Goal: Navigation & Orientation: Find specific page/section

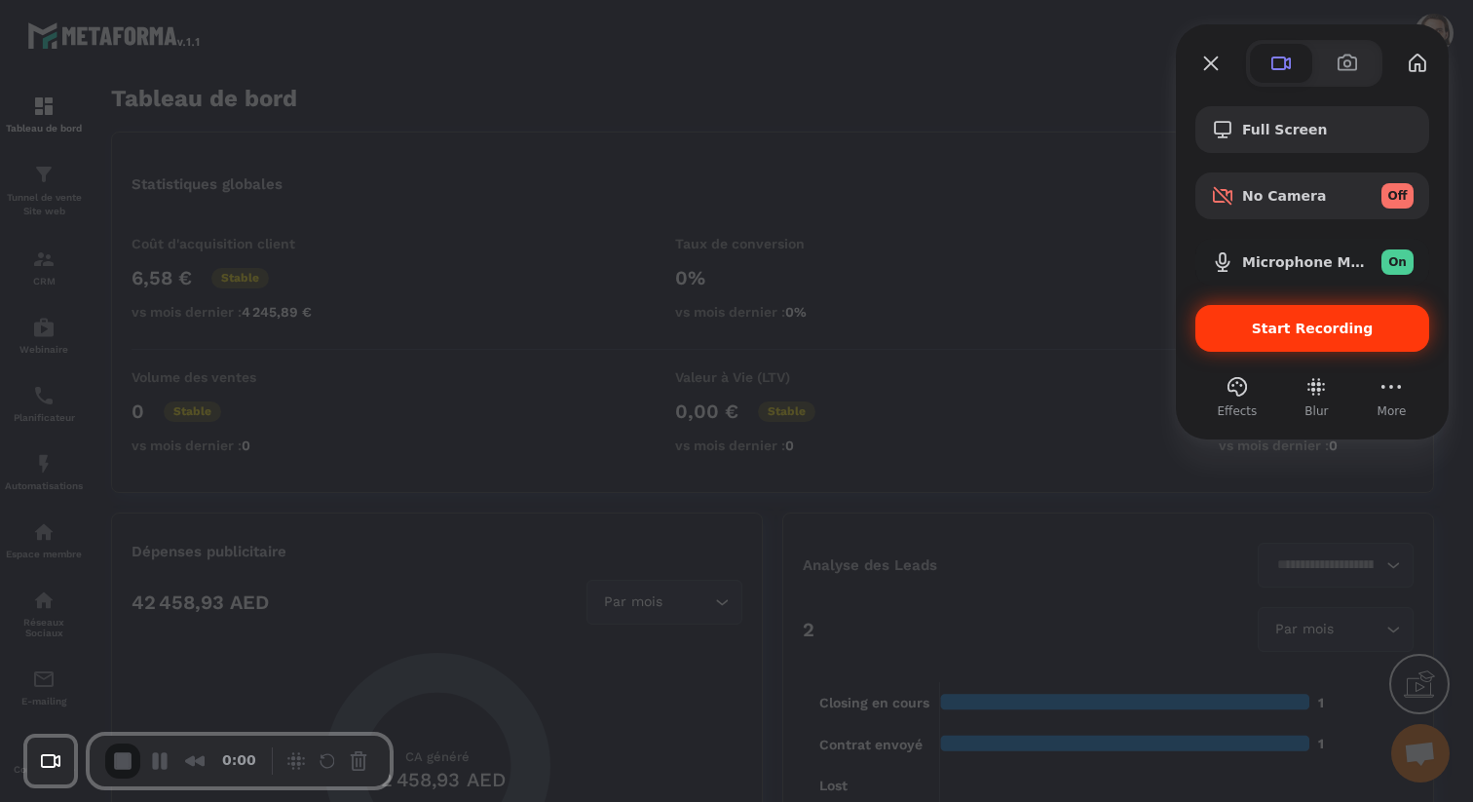
click at [1258, 316] on div "Start Recording" at bounding box center [1312, 328] width 234 height 47
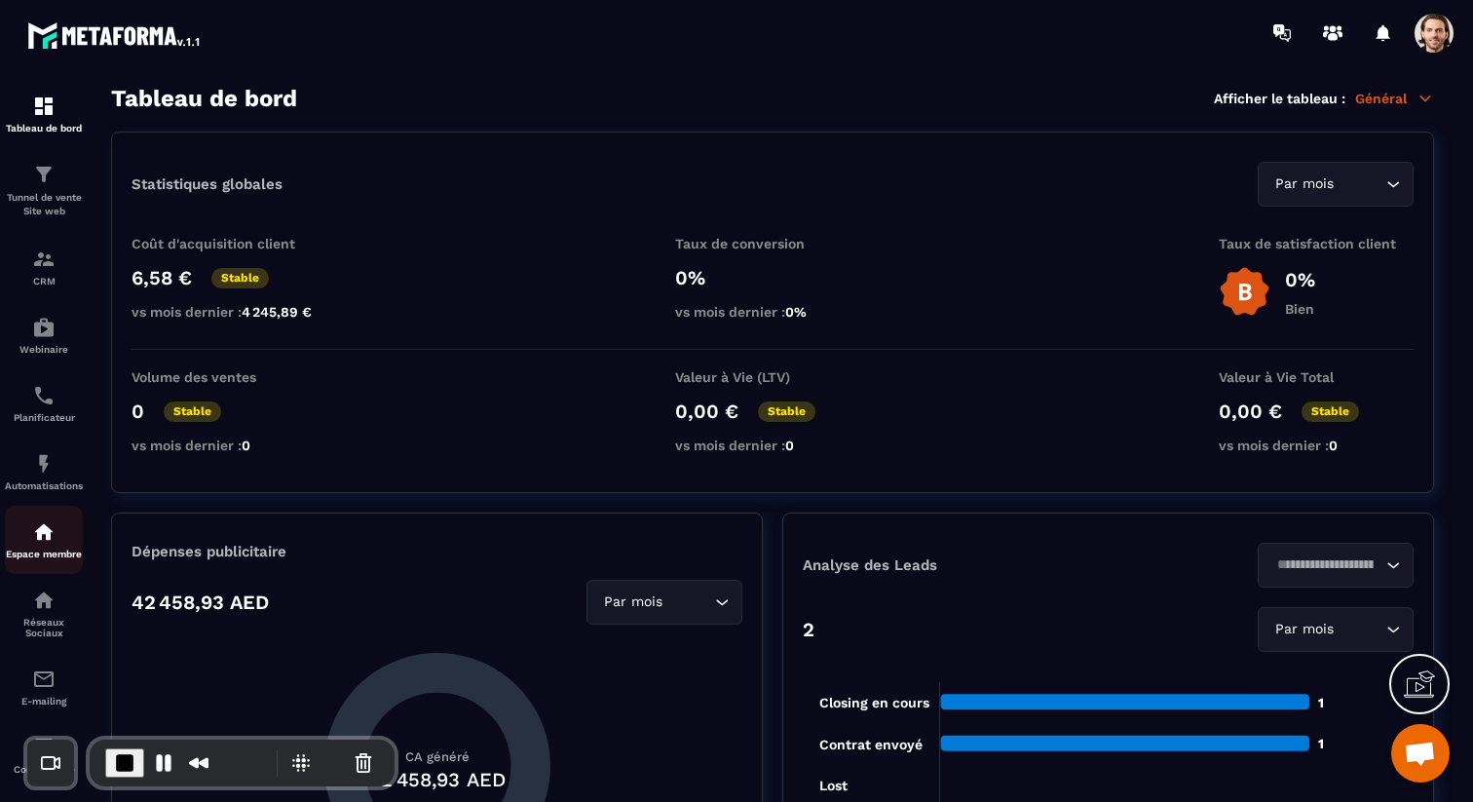
click at [45, 525] on img at bounding box center [43, 531] width 23 height 23
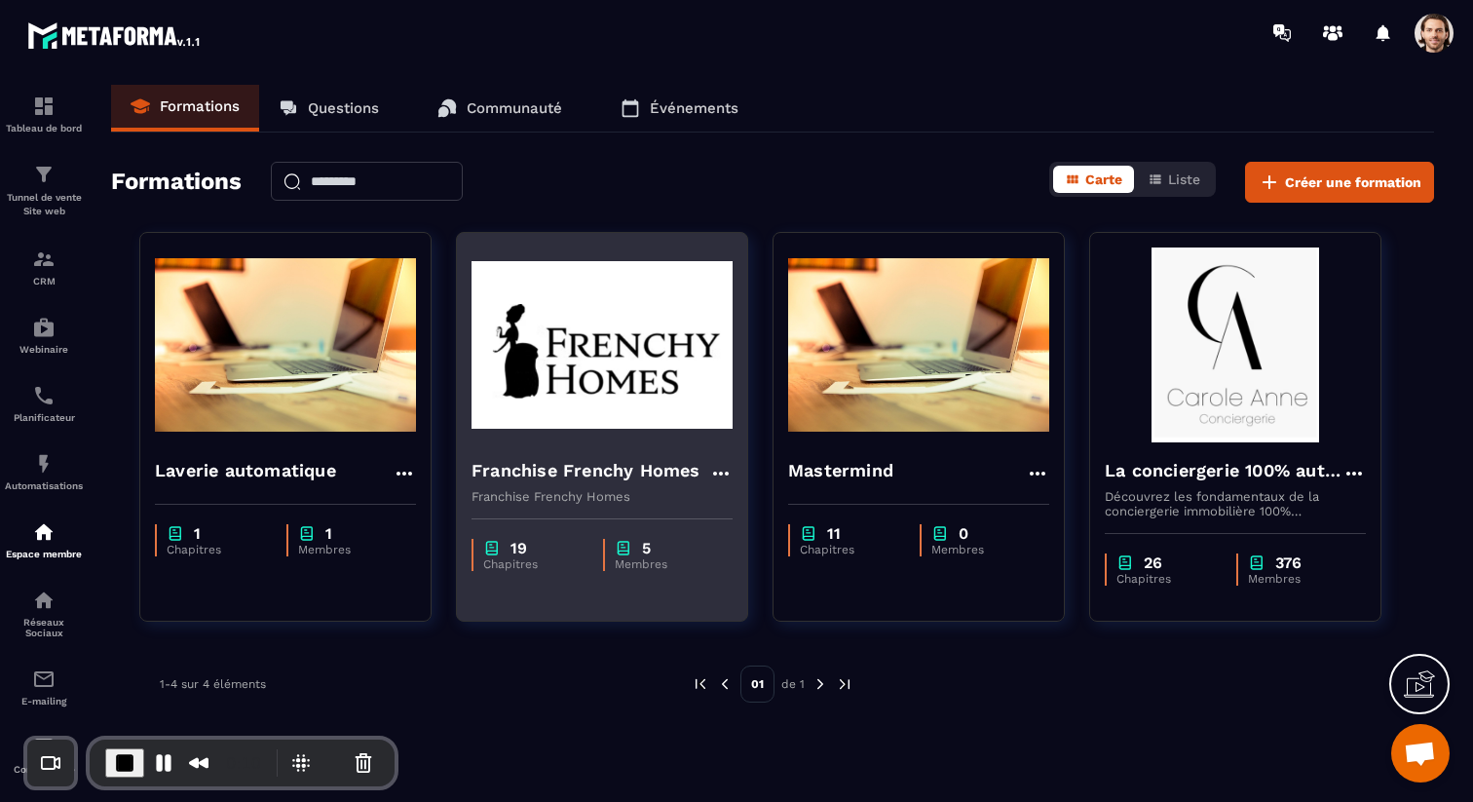
click at [654, 463] on h4 "Franchise Frenchy Homes" at bounding box center [586, 470] width 229 height 27
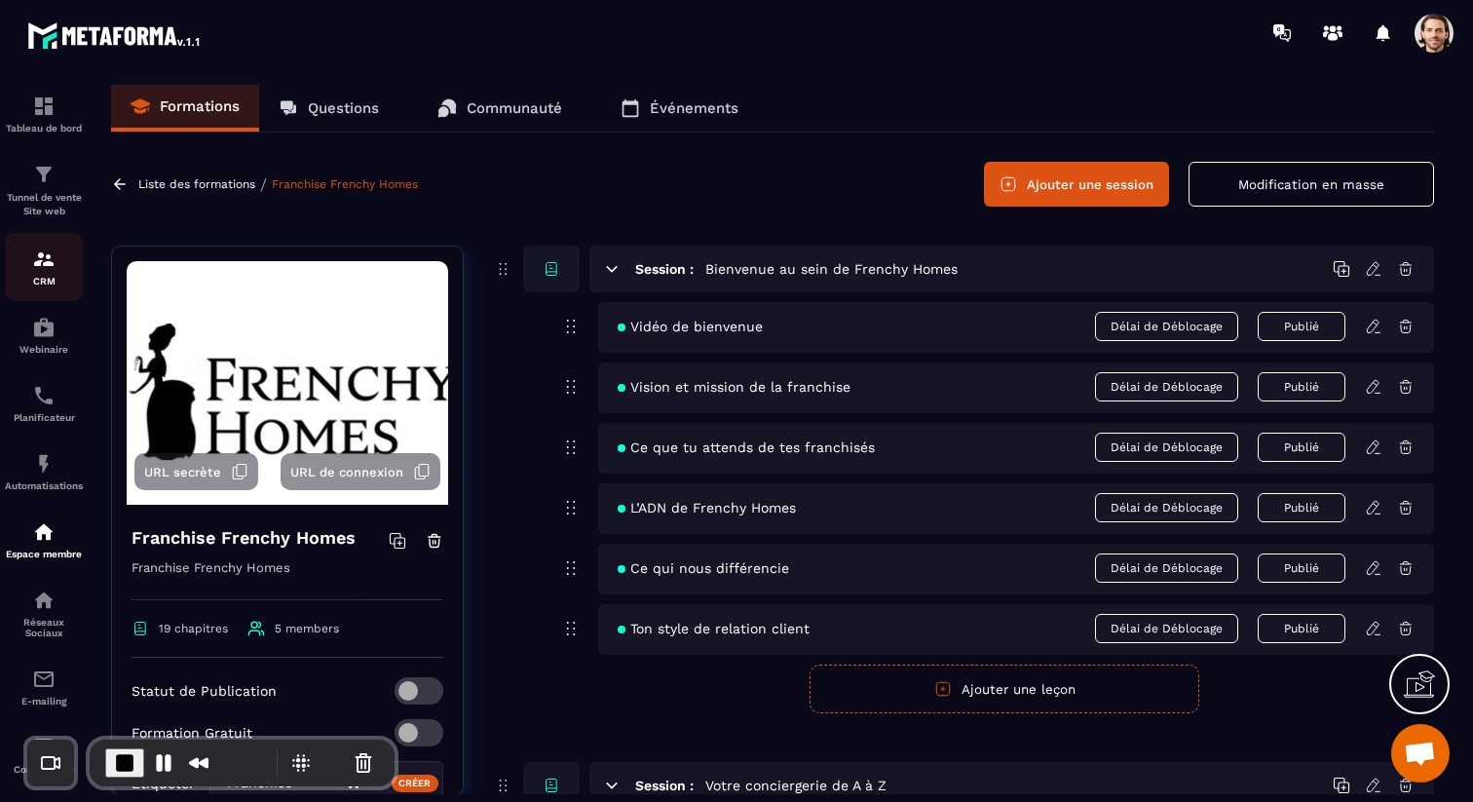
click at [59, 266] on div "CRM" at bounding box center [44, 266] width 78 height 39
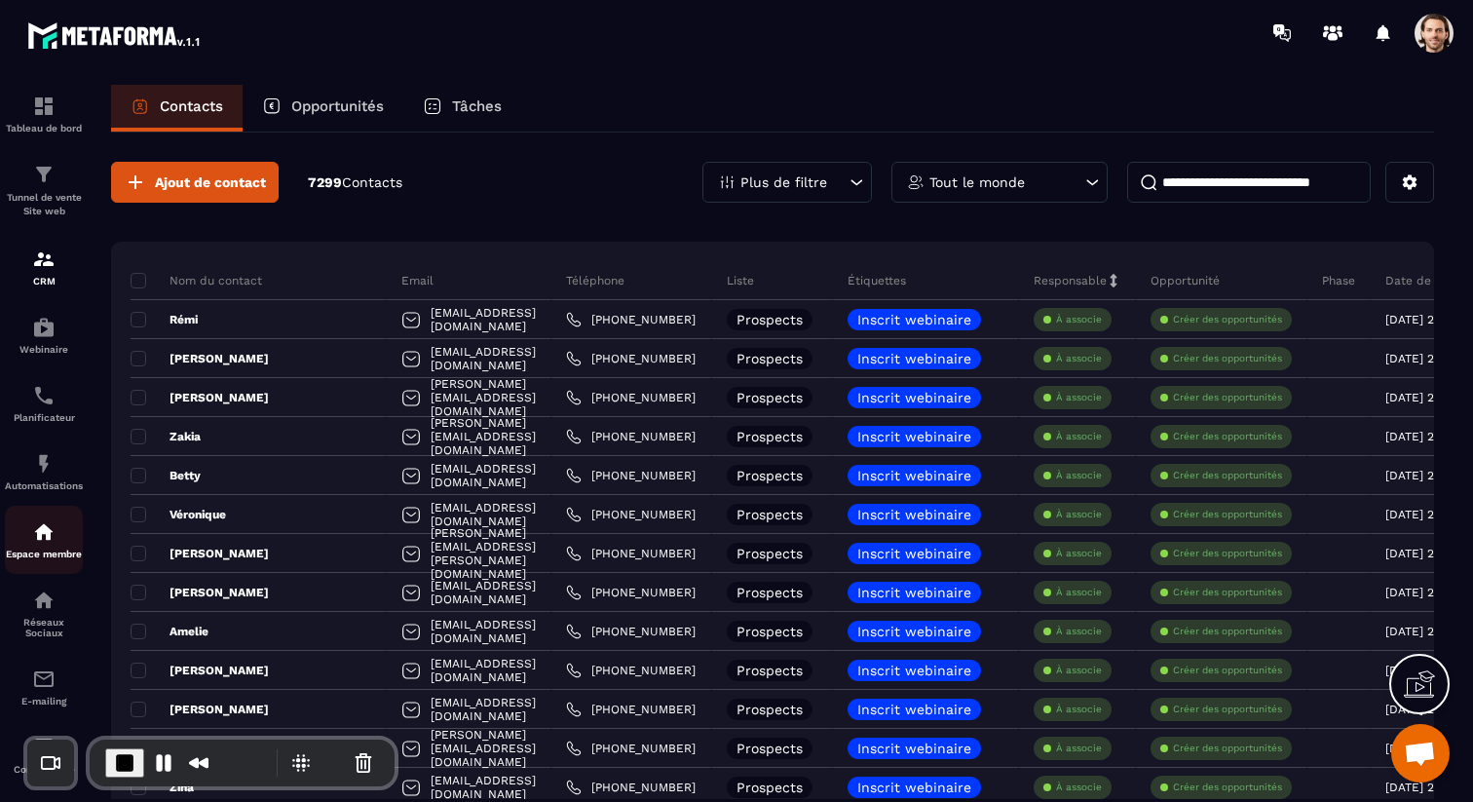
click at [49, 554] on p "Espace membre" at bounding box center [44, 553] width 78 height 11
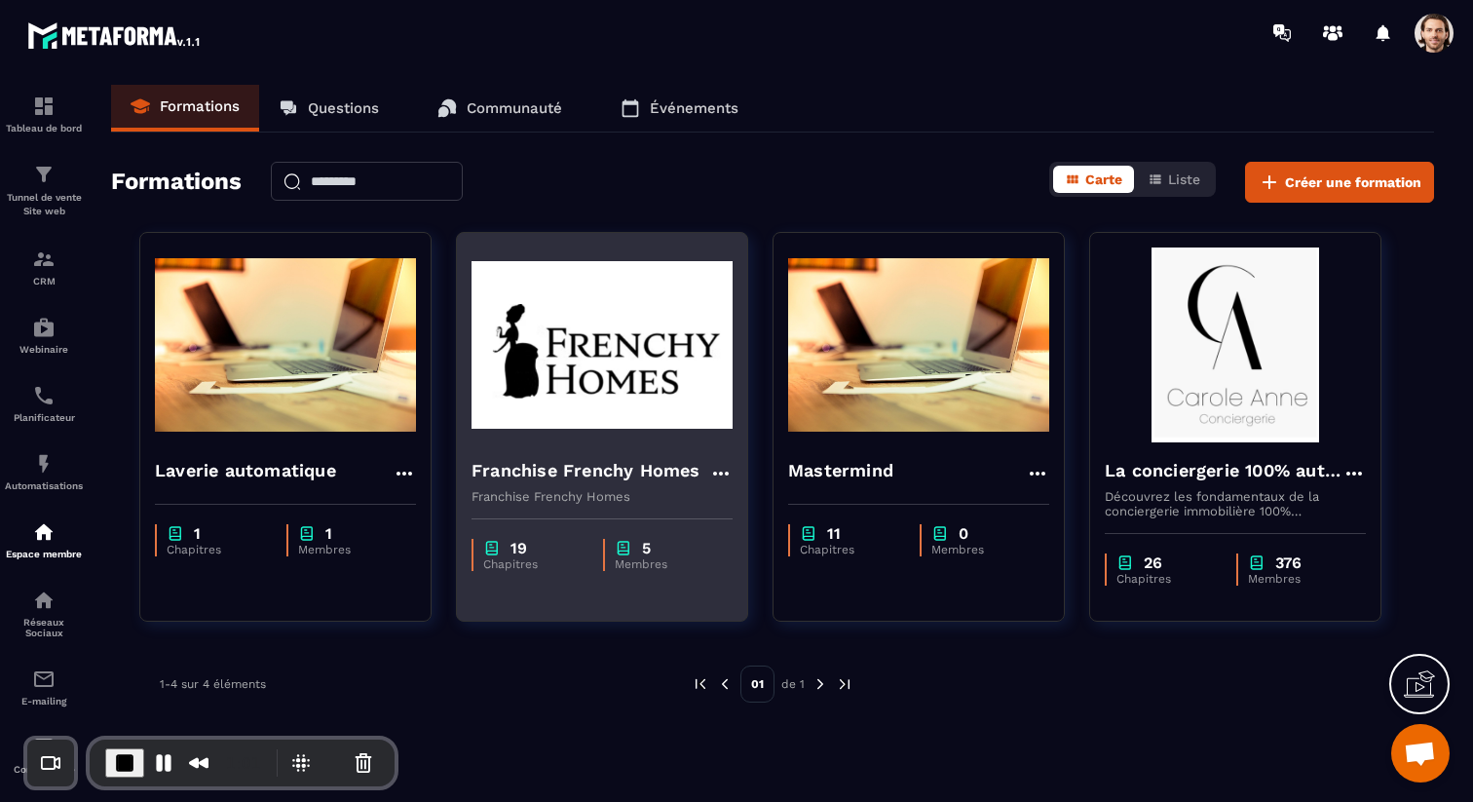
click at [645, 479] on h4 "Franchise Frenchy Homes" at bounding box center [586, 470] width 229 height 27
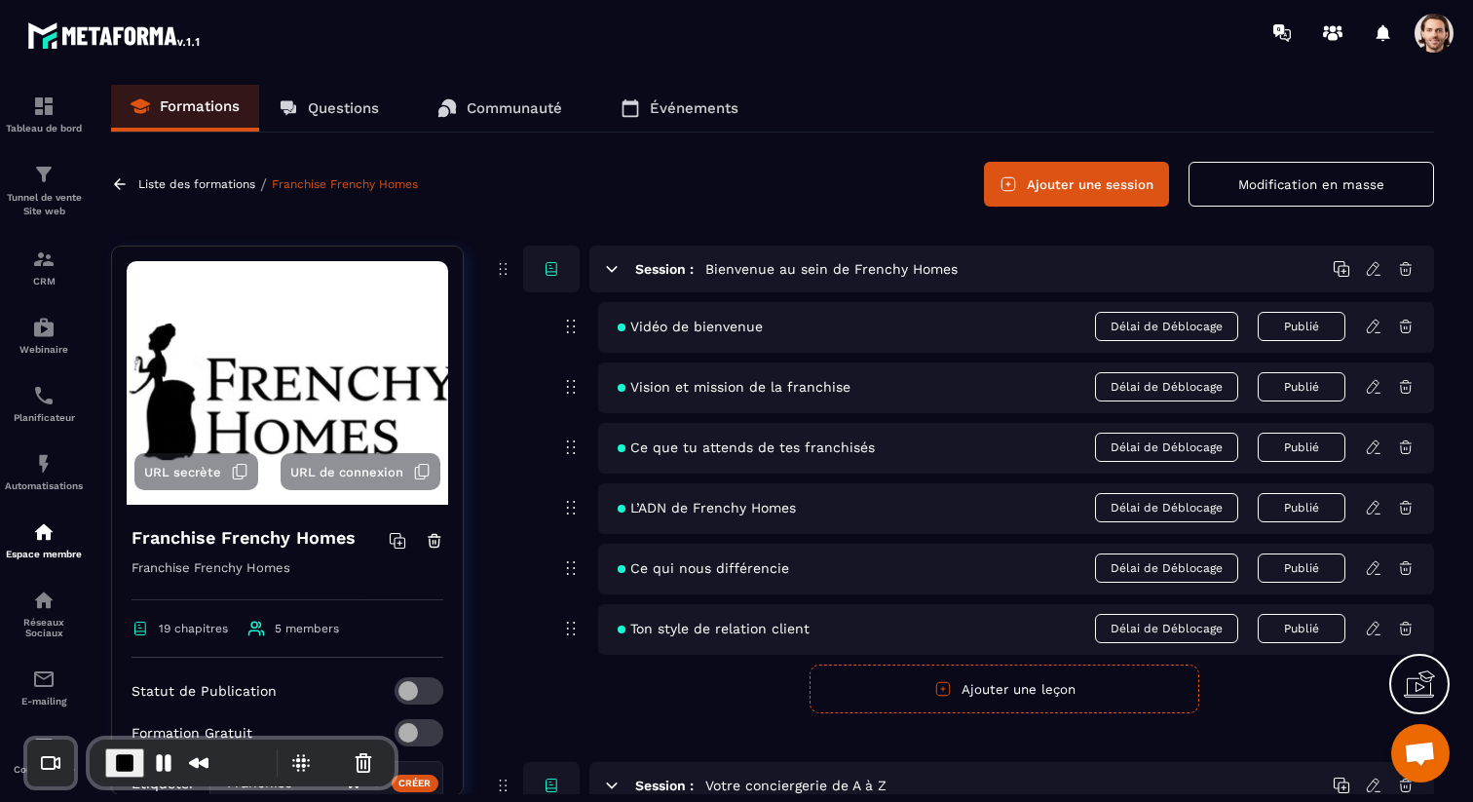
click at [222, 472] on button "URL secrète" at bounding box center [196, 471] width 124 height 37
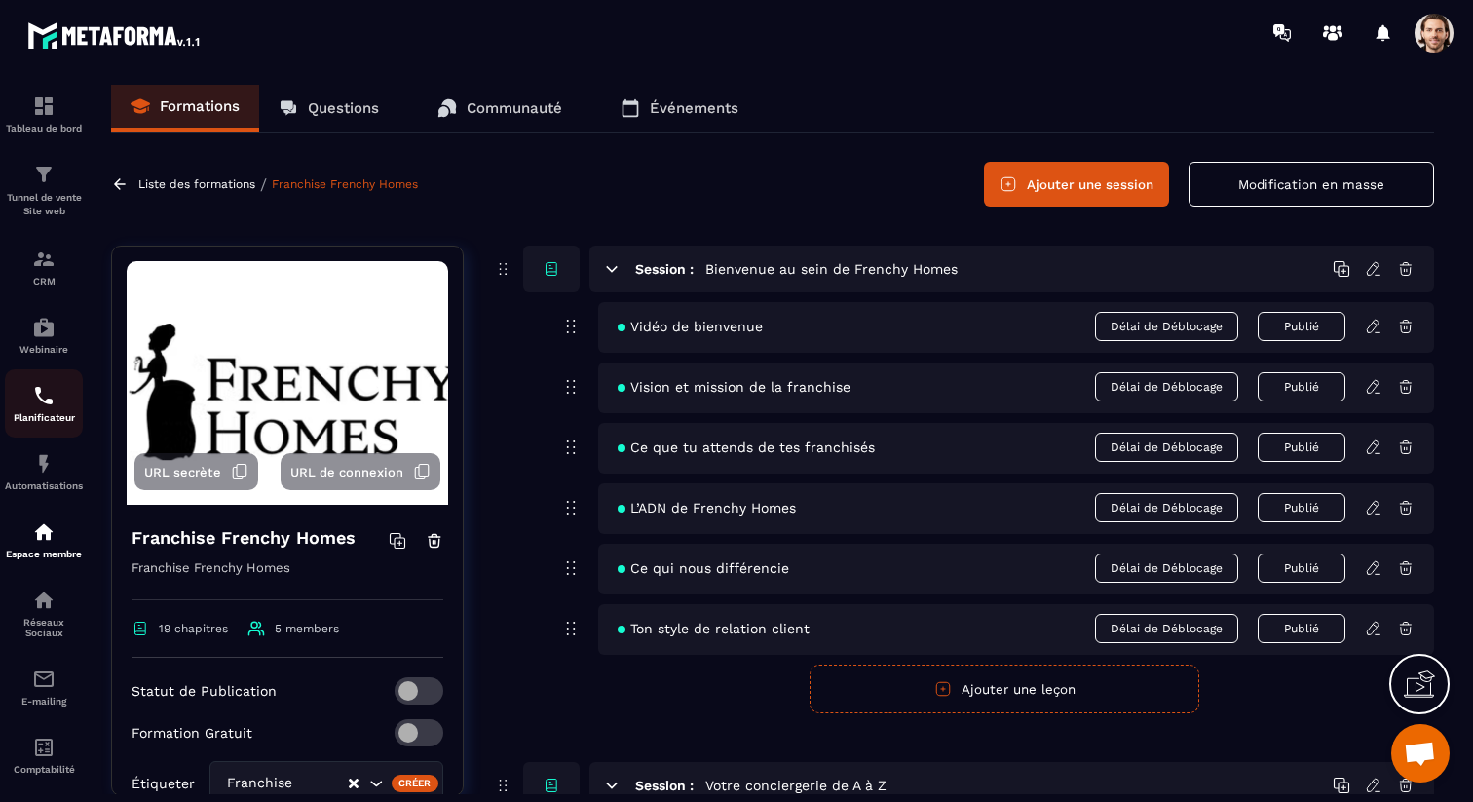
click at [53, 406] on img at bounding box center [43, 395] width 23 height 23
